Goal: Check status: Check status

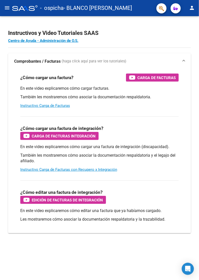
click at [6, 8] on mat-icon "menu" at bounding box center [7, 8] width 6 height 6
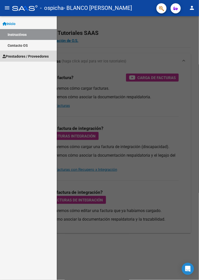
click at [43, 57] on span "Prestadores / Proveedores" at bounding box center [26, 57] width 46 height 6
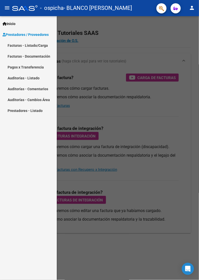
click at [38, 46] on link "Facturas - Listado/Carga" at bounding box center [28, 45] width 57 height 11
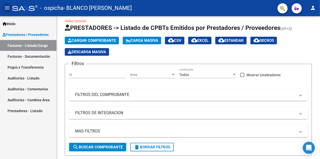
scroll to position [5, 0]
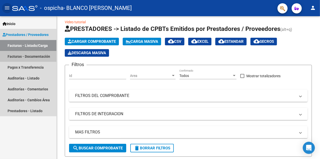
click at [50, 51] on link "Facturas - Documentación" at bounding box center [28, 56] width 56 height 11
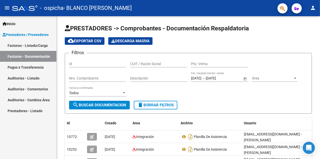
click at [39, 62] on link "Pagos x Transferencia" at bounding box center [28, 67] width 56 height 11
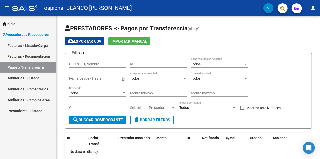
scroll to position [16, 0]
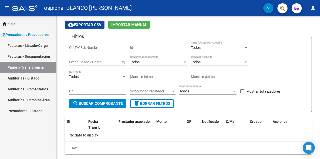
click at [109, 46] on input "CUIT/CBU/Nombre" at bounding box center [97, 48] width 57 height 4
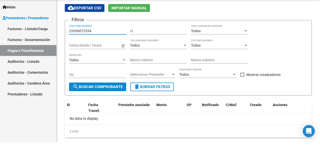
scroll to position [14, 0]
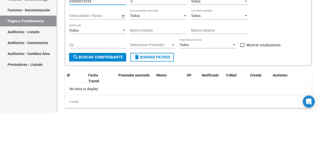
type input "23206072334"
click at [112, 101] on span "search Buscar Comprobante" at bounding box center [98, 103] width 50 height 5
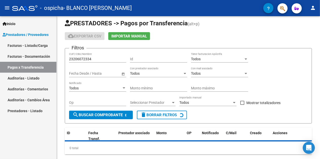
scroll to position [16, 0]
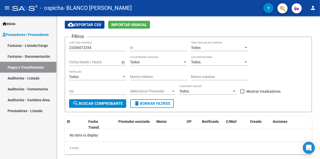
click at [124, 56] on span "Open calendar" at bounding box center [123, 62] width 12 height 12
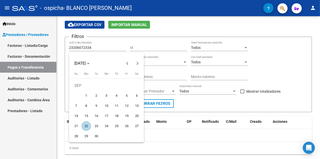
click at [127, 63] on button "Previous month" at bounding box center [127, 63] width 10 height 10
click at [128, 63] on button "Previous month" at bounding box center [127, 63] width 10 height 10
click at [128, 64] on button "Previous month" at bounding box center [127, 63] width 10 height 10
click at [128, 63] on button "Previous month" at bounding box center [127, 63] width 10 height 10
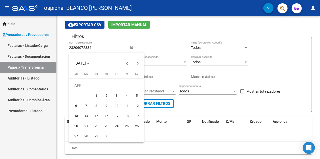
click at [128, 63] on button "Previous month" at bounding box center [127, 63] width 10 height 10
click at [136, 86] on span "1" at bounding box center [136, 85] width 9 height 9
type input "[DATE]"
click at [137, 63] on button "Next month" at bounding box center [137, 63] width 10 height 10
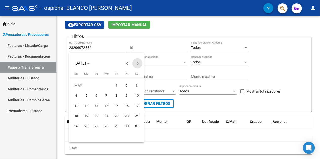
click at [137, 63] on button "Next month" at bounding box center [137, 63] width 10 height 10
click at [136, 62] on button "Next month" at bounding box center [137, 63] width 10 height 10
click at [137, 63] on button "Next month" at bounding box center [137, 63] width 10 height 10
click at [107, 106] on span "10" at bounding box center [106, 105] width 9 height 9
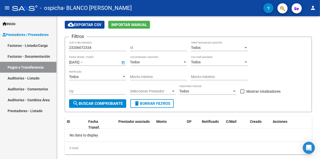
type input "[DATE]"
click at [117, 101] on span "search Buscar Comprobante" at bounding box center [98, 103] width 50 height 5
click at [173, 91] on div at bounding box center [173, 91] width 3 height 1
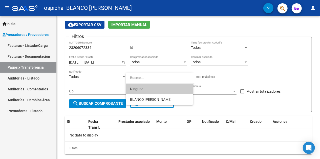
scroll to position [14, 0]
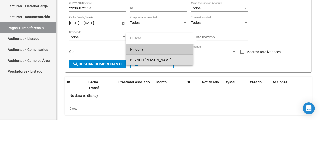
click at [172, 100] on span "BLANCO [PERSON_NAME]" at bounding box center [151, 99] width 42 height 4
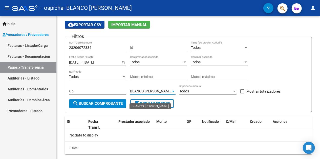
click at [114, 101] on span "search Buscar Comprobante" at bounding box center [98, 103] width 50 height 5
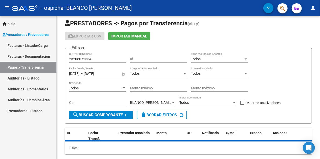
scroll to position [16, 0]
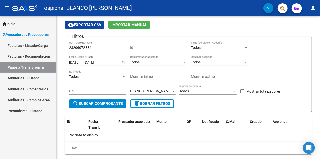
click at [43, 51] on link "Facturas - Documentación" at bounding box center [28, 56] width 56 height 11
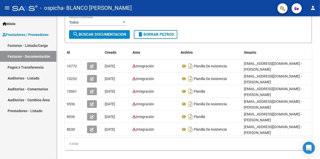
click at [43, 40] on link "Facturas - Listado/Carga" at bounding box center [28, 45] width 56 height 11
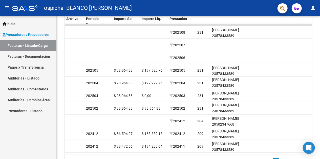
scroll to position [177, 0]
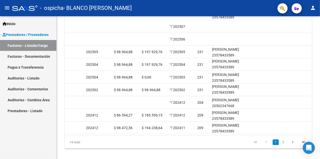
click at [198, 146] on icon "go to next page" at bounding box center [292, 143] width 7 height 6
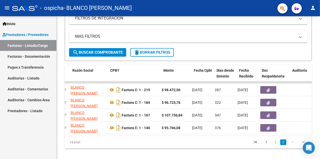
scroll to position [0, 133]
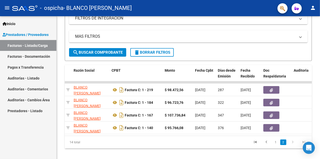
click at [198, 146] on icon "go to next page" at bounding box center [292, 143] width 7 height 6
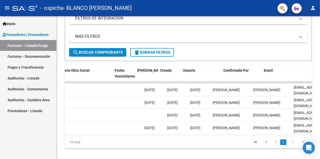
scroll to position [0, 819]
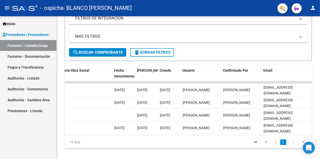
click at [198, 140] on icon "go to previous page" at bounding box center [266, 143] width 7 height 6
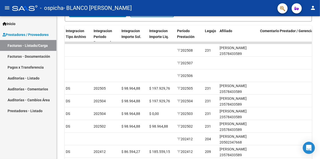
scroll to position [140, 0]
